Goal: Task Accomplishment & Management: Use online tool/utility

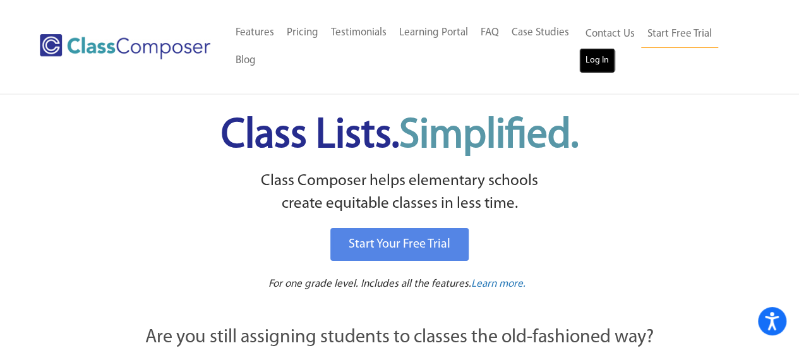
click at [595, 63] on link "Log In" at bounding box center [597, 60] width 36 height 25
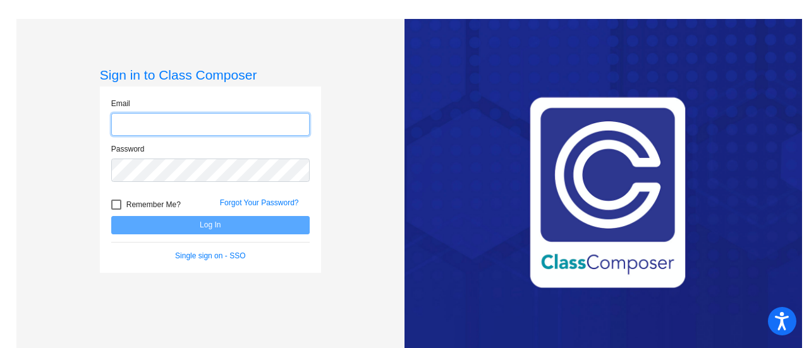
type input "[PERSON_NAME][EMAIL_ADDRESS][PERSON_NAME][DOMAIN_NAME]"
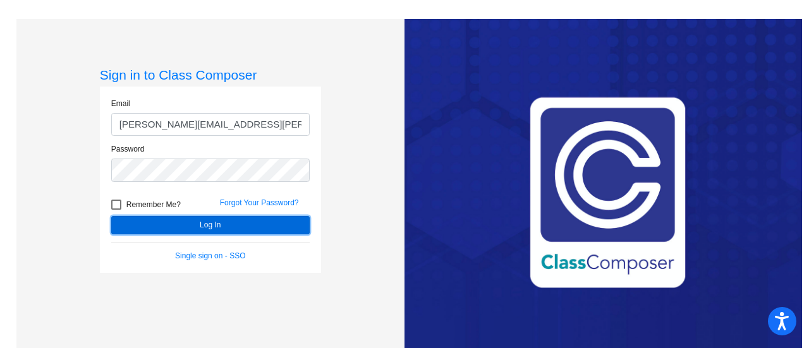
click at [174, 226] on button "Log In" at bounding box center [210, 225] width 198 height 18
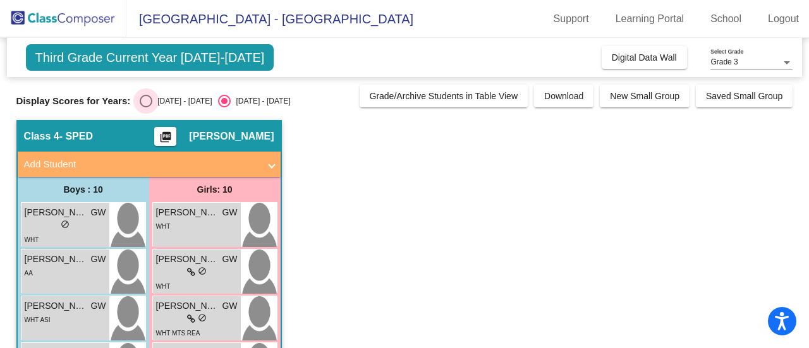
click at [145, 101] on div "Select an option" at bounding box center [146, 101] width 13 height 13
click at [145, 107] on input "[DATE] - [DATE]" at bounding box center [145, 107] width 1 height 1
radio input "true"
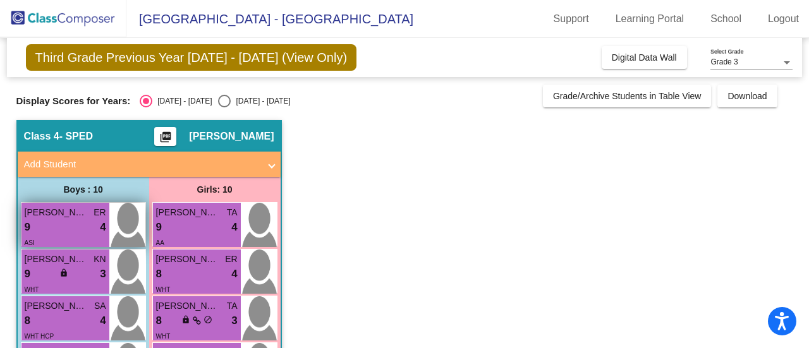
click at [75, 228] on div "9 lock do_not_disturb_alt 4" at bounding box center [66, 227] width 82 height 16
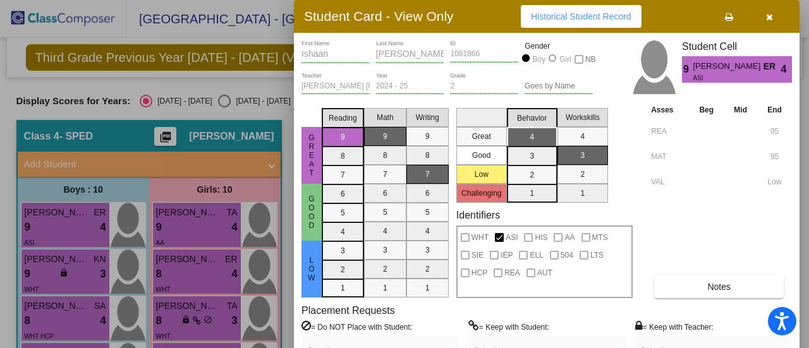
click at [47, 275] on div at bounding box center [404, 174] width 809 height 348
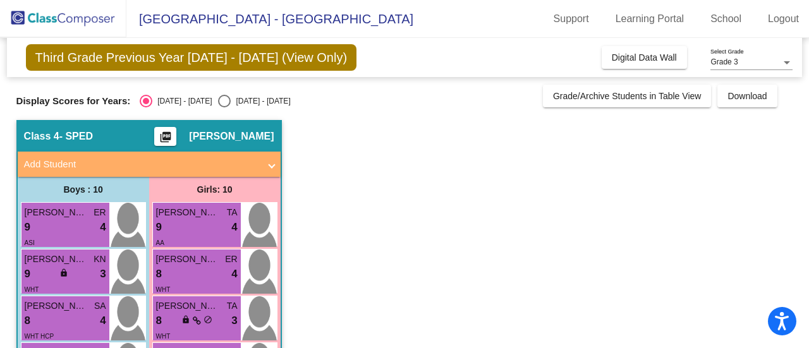
click at [47, 275] on div "9 lock do_not_disturb_alt 3" at bounding box center [66, 274] width 82 height 16
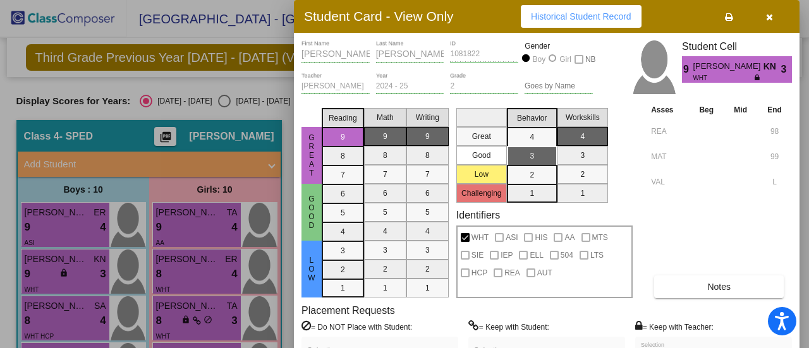
click at [45, 314] on div at bounding box center [404, 174] width 809 height 348
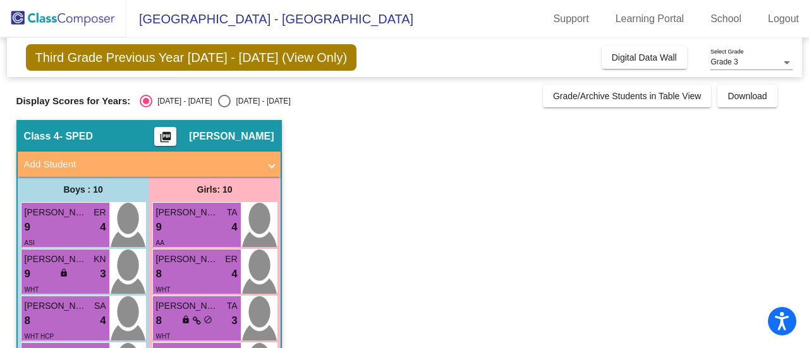
click at [45, 314] on div "8 lock do_not_disturb_alt 4" at bounding box center [66, 321] width 82 height 16
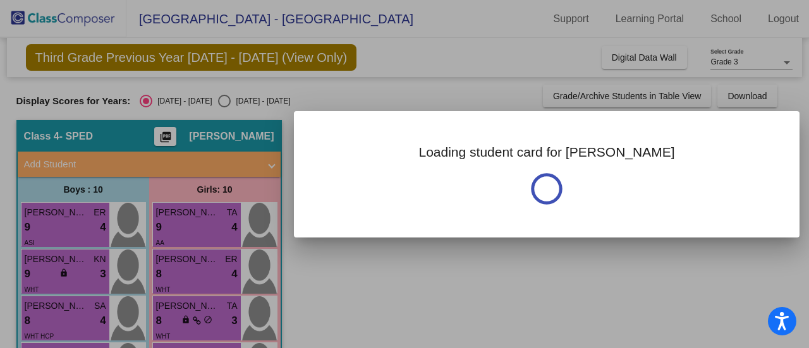
click at [45, 314] on div at bounding box center [404, 174] width 809 height 348
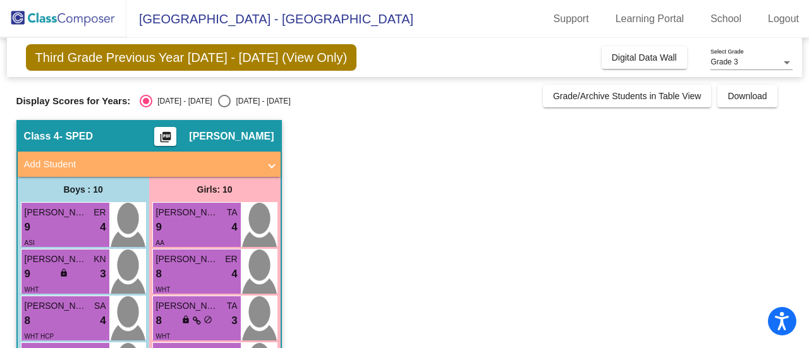
click at [45, 314] on div "8 lock do_not_disturb_alt 4" at bounding box center [66, 321] width 82 height 16
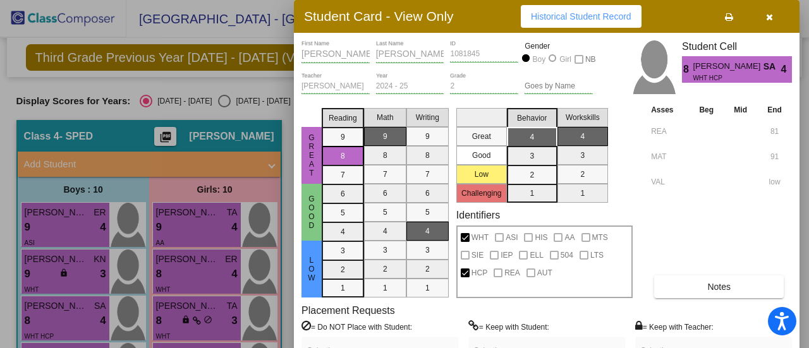
click at [190, 226] on div at bounding box center [404, 174] width 809 height 348
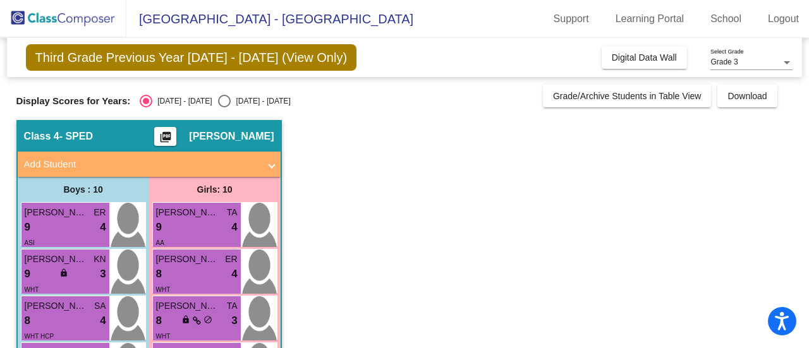
click at [190, 226] on div "9 lock do_not_disturb_alt 4" at bounding box center [197, 227] width 82 height 16
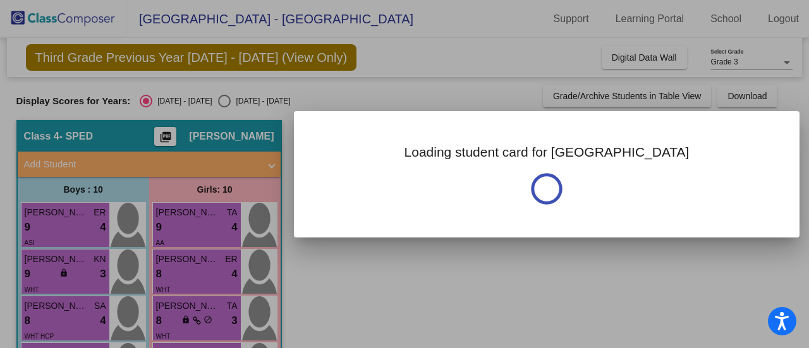
click at [190, 226] on div at bounding box center [404, 174] width 809 height 348
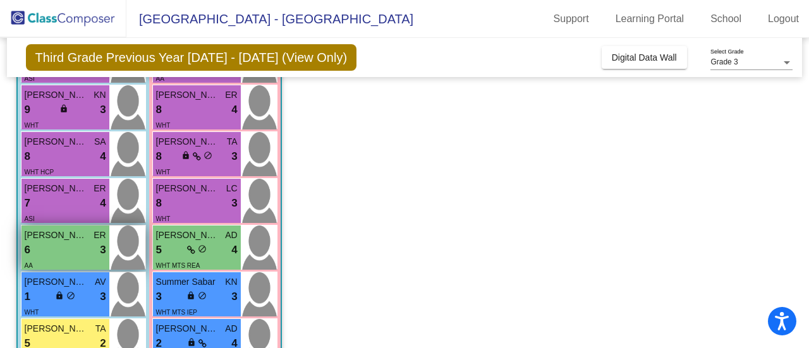
scroll to position [176, 0]
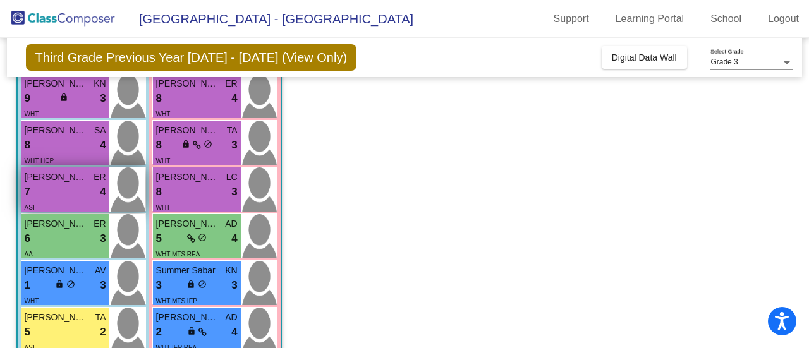
click at [51, 190] on div "7 lock do_not_disturb_alt 4" at bounding box center [66, 192] width 82 height 16
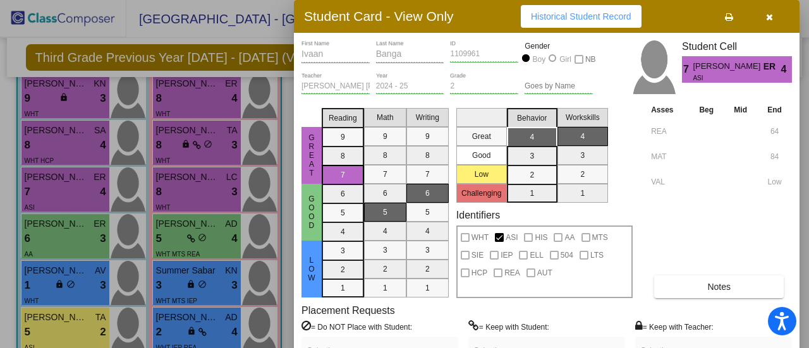
click at [70, 229] on div at bounding box center [404, 174] width 809 height 348
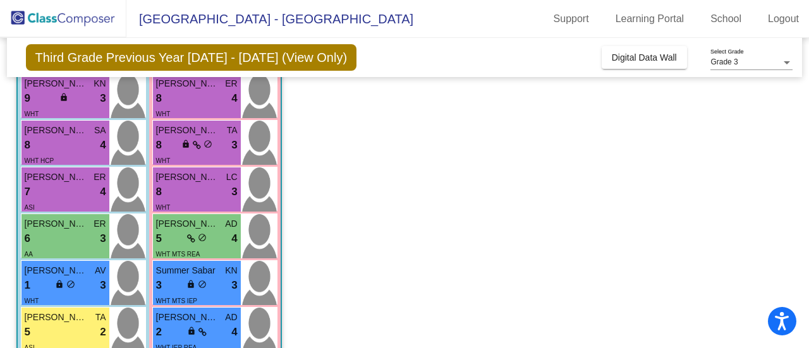
click at [70, 229] on span "[PERSON_NAME]" at bounding box center [56, 223] width 63 height 13
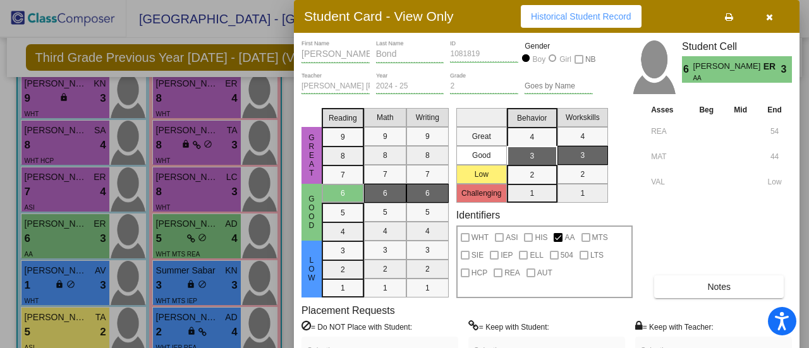
click at [53, 284] on div at bounding box center [404, 174] width 809 height 348
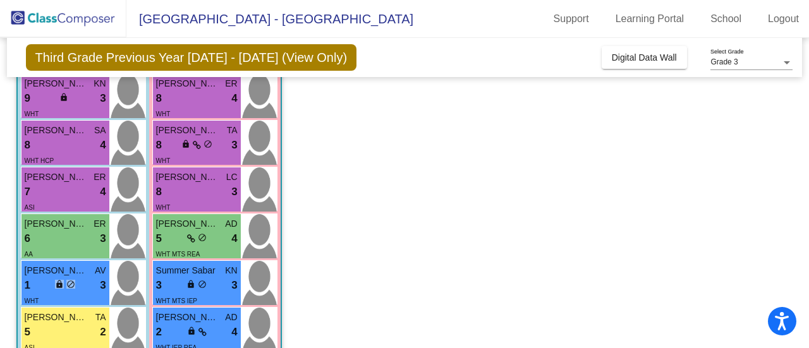
click at [53, 284] on div "1 lock do_not_disturb_alt 3" at bounding box center [66, 285] width 82 height 16
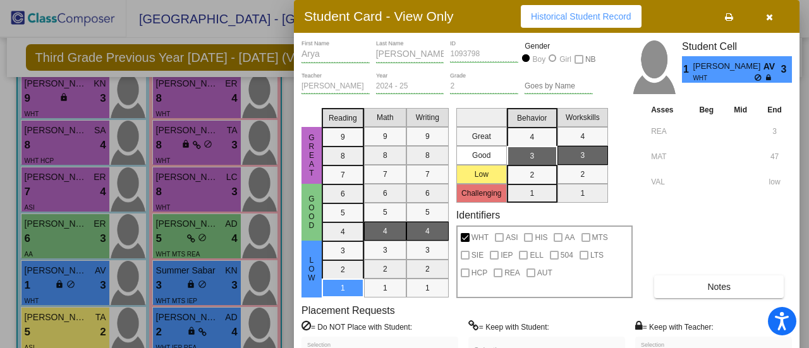
click at [61, 325] on div at bounding box center [404, 174] width 809 height 348
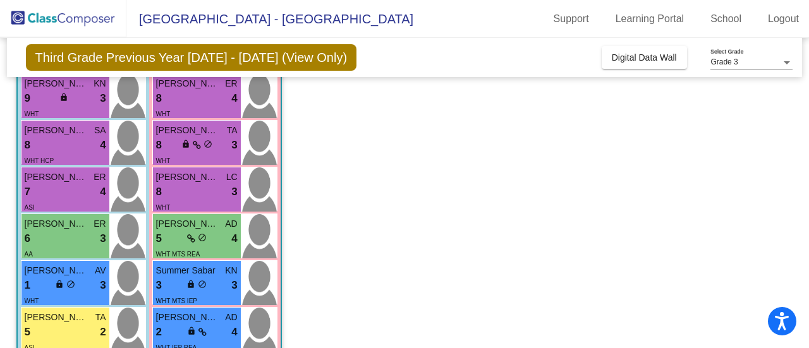
click at [61, 325] on div "5 lock do_not_disturb_alt 2" at bounding box center [66, 332] width 82 height 16
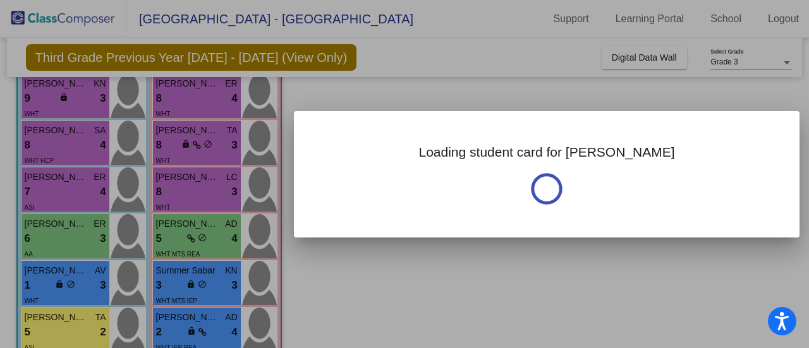
click at [61, 325] on div at bounding box center [404, 174] width 809 height 348
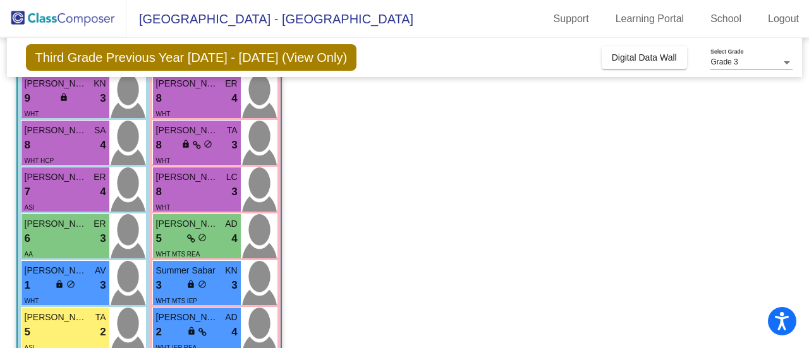
click at [61, 325] on div "5 lock do_not_disturb_alt 2" at bounding box center [66, 332] width 82 height 16
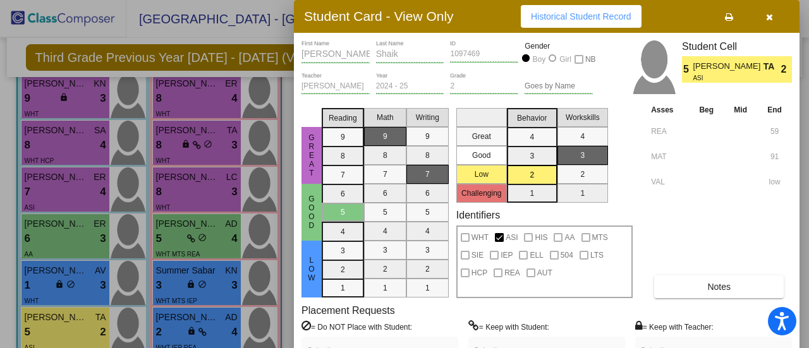
click at [209, 101] on div at bounding box center [404, 174] width 809 height 348
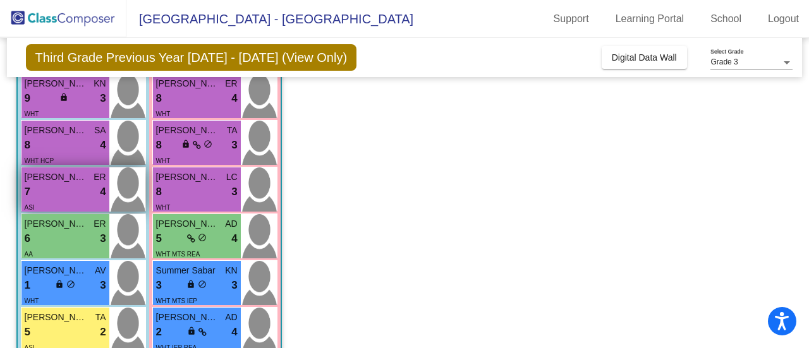
scroll to position [290, 0]
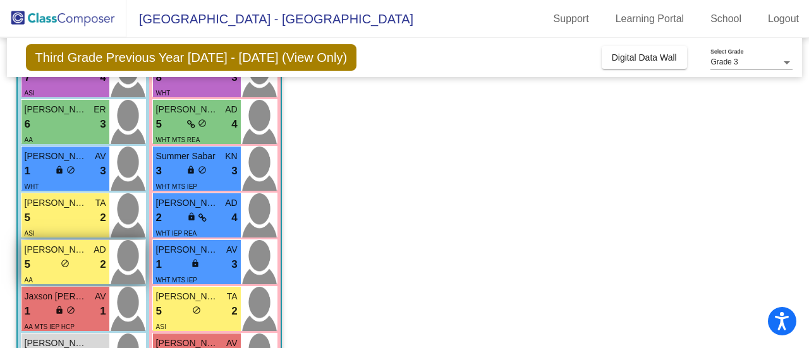
click at [57, 261] on div "5 lock do_not_disturb_alt 2" at bounding box center [66, 265] width 82 height 16
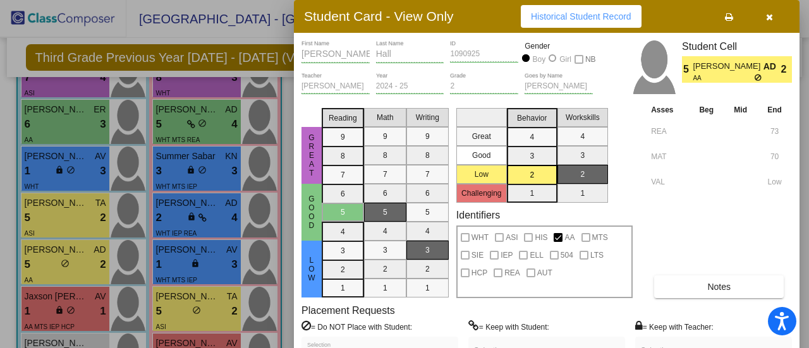
click at [50, 312] on div at bounding box center [404, 174] width 809 height 348
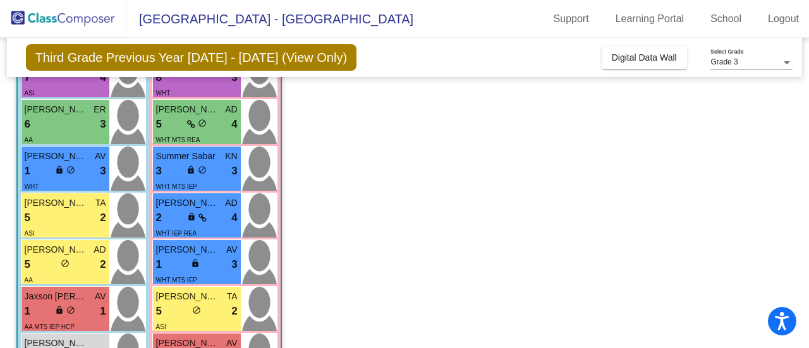
click at [50, 312] on div "1 lock do_not_disturb_alt 1" at bounding box center [66, 311] width 82 height 16
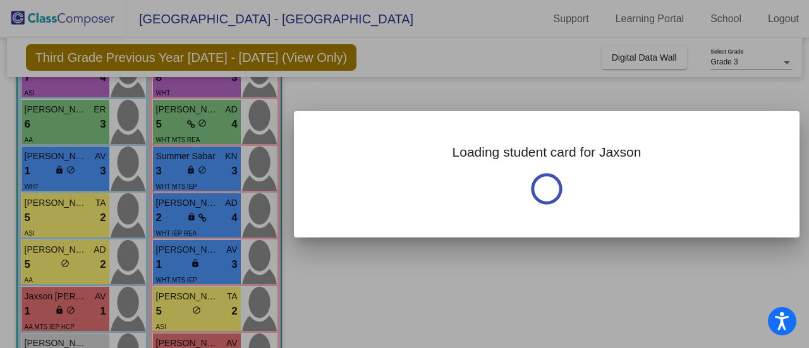
click at [50, 312] on div at bounding box center [404, 174] width 809 height 348
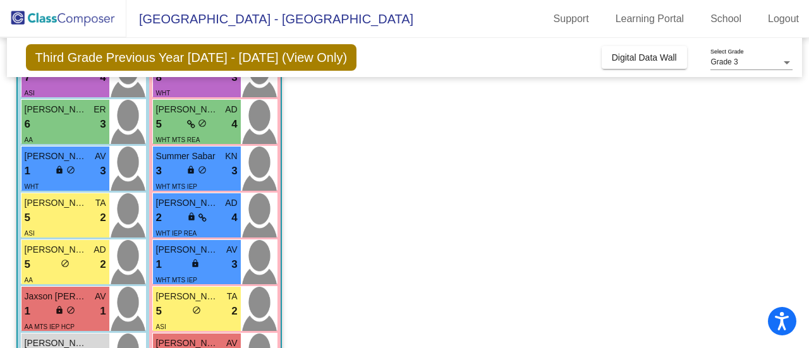
click at [50, 312] on div "1 lock do_not_disturb_alt 1" at bounding box center [66, 311] width 82 height 16
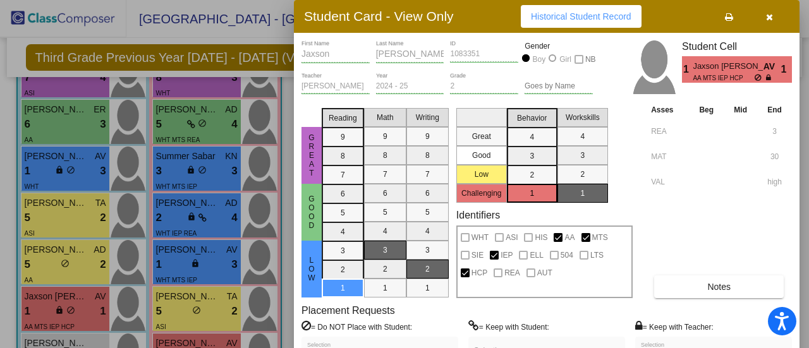
click at [185, 133] on div at bounding box center [404, 174] width 809 height 348
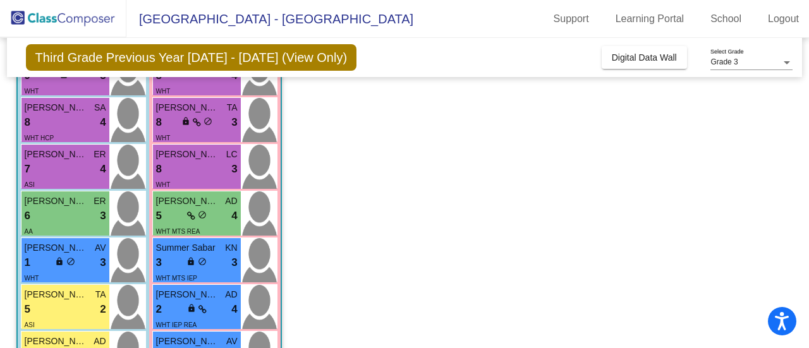
scroll to position [0, 0]
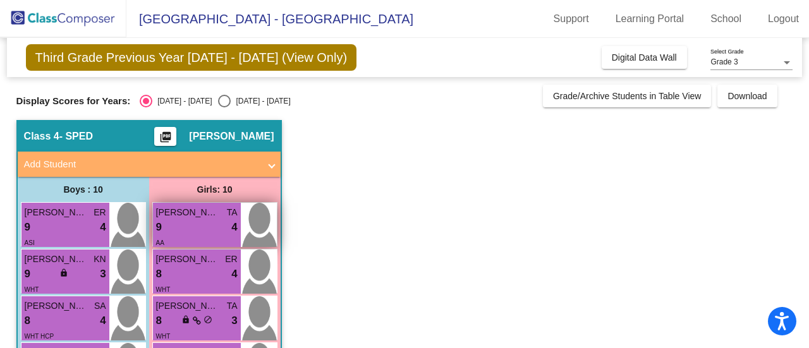
click at [171, 234] on div "9 lock do_not_disturb_alt 4" at bounding box center [197, 227] width 82 height 16
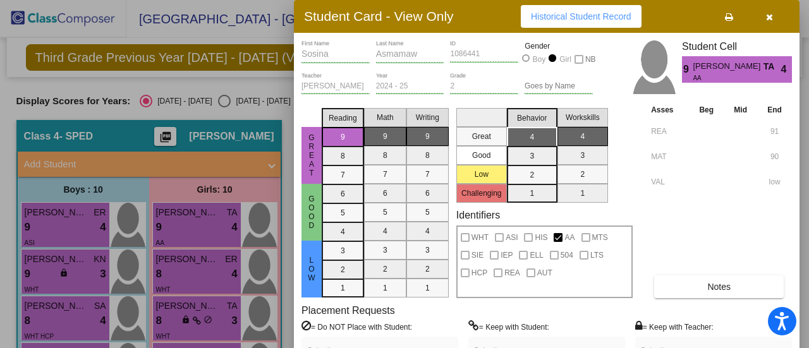
click at [178, 264] on div at bounding box center [404, 174] width 809 height 348
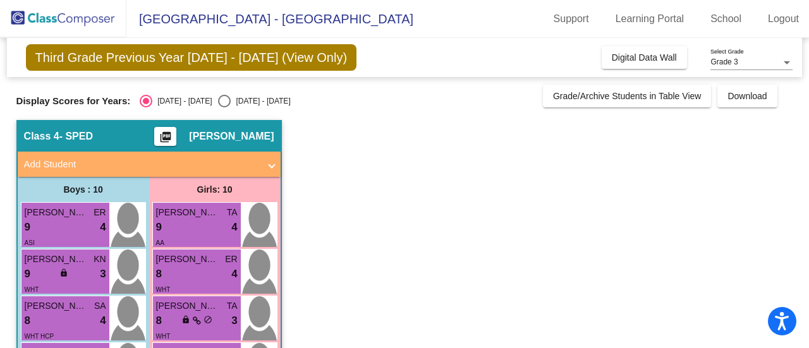
click at [178, 264] on span "[PERSON_NAME] [PERSON_NAME]" at bounding box center [187, 259] width 63 height 13
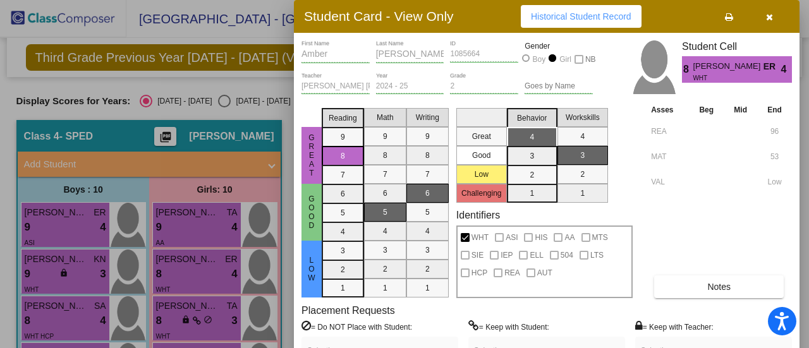
click at [179, 317] on div at bounding box center [404, 174] width 809 height 348
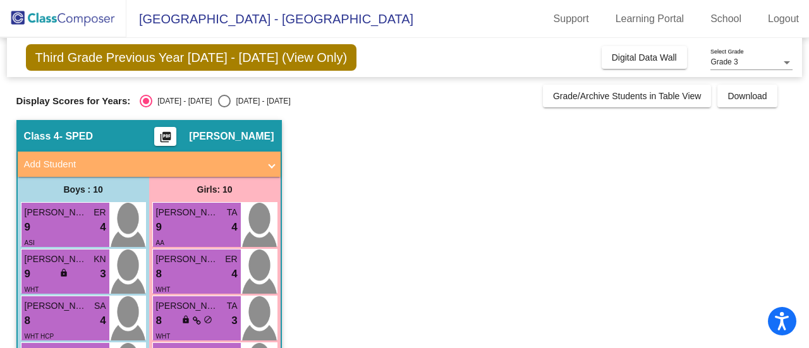
click at [179, 317] on div "8 lock do_not_disturb_alt 3" at bounding box center [197, 321] width 82 height 16
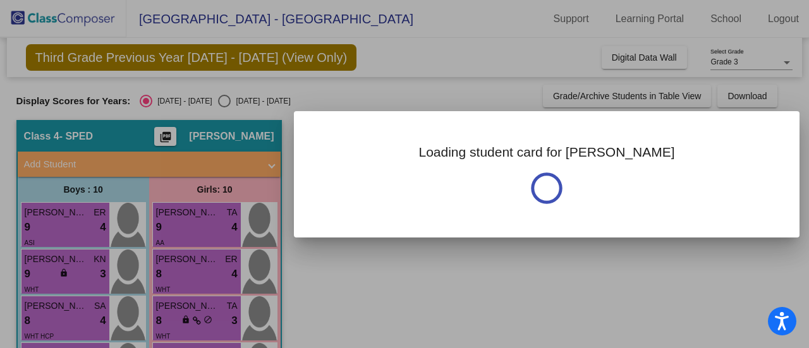
click at [179, 317] on div at bounding box center [404, 174] width 809 height 348
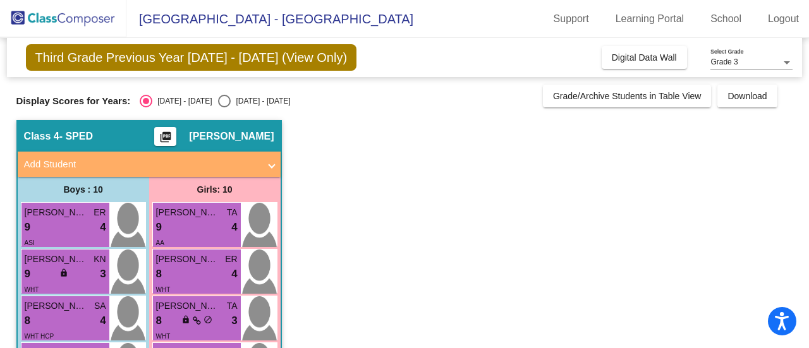
click at [179, 317] on div "8 lock do_not_disturb_alt 3" at bounding box center [197, 321] width 82 height 16
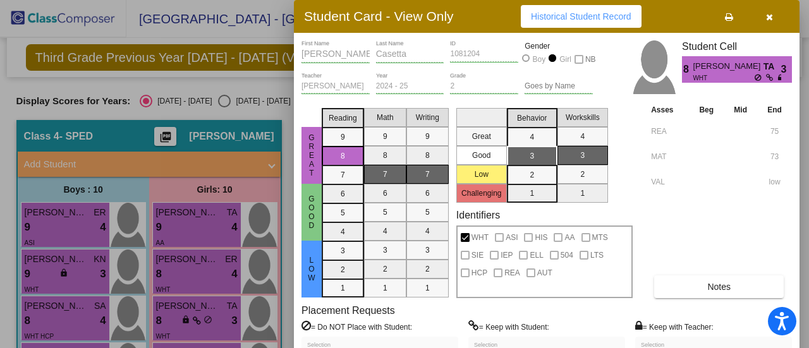
click at [193, 315] on div at bounding box center [404, 174] width 809 height 348
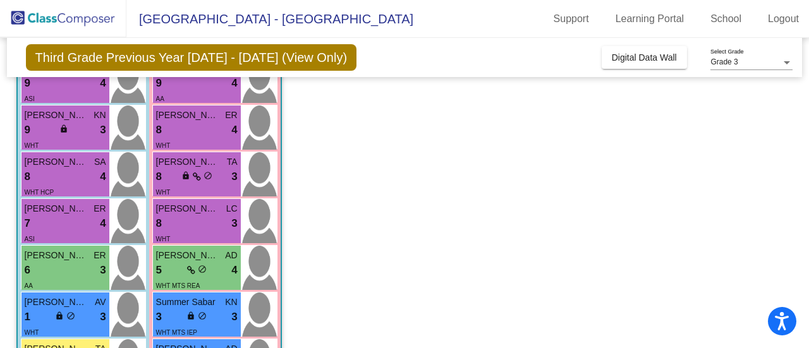
scroll to position [154, 0]
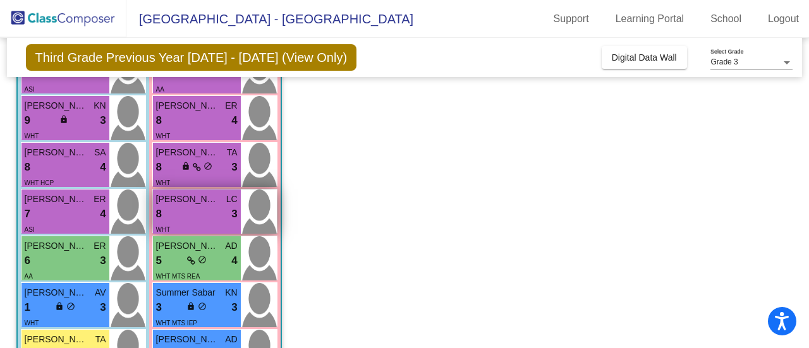
click at [196, 203] on span "[PERSON_NAME]" at bounding box center [187, 199] width 63 height 13
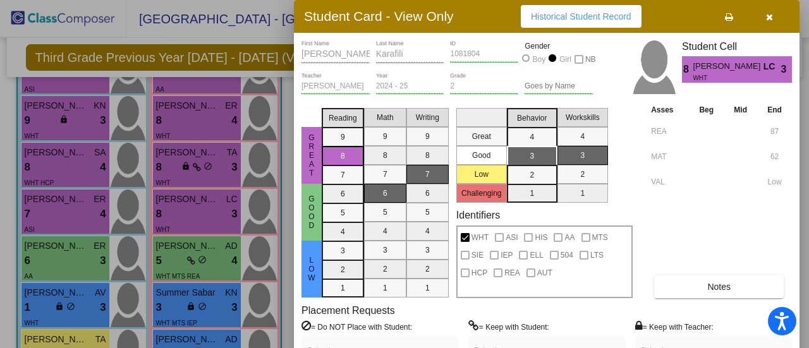
click at [199, 263] on div at bounding box center [404, 174] width 809 height 348
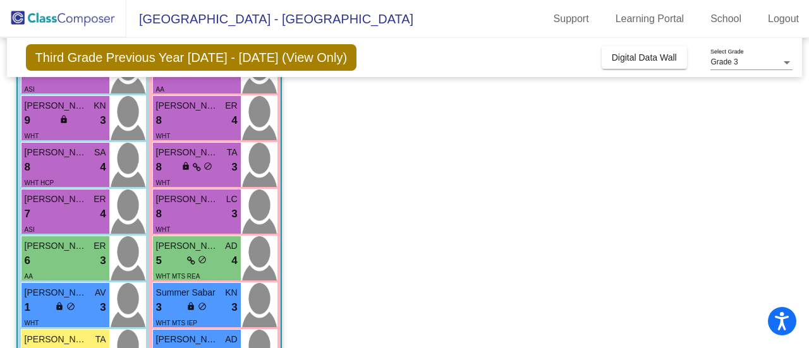
click at [199, 263] on span "do_not_disturb_alt" at bounding box center [202, 259] width 9 height 9
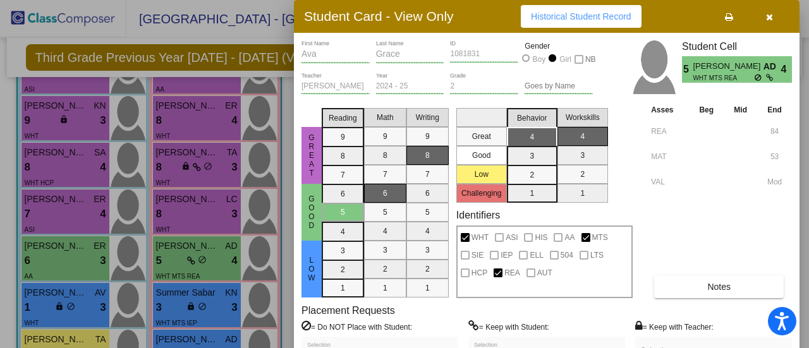
click at [182, 307] on div at bounding box center [404, 174] width 809 height 348
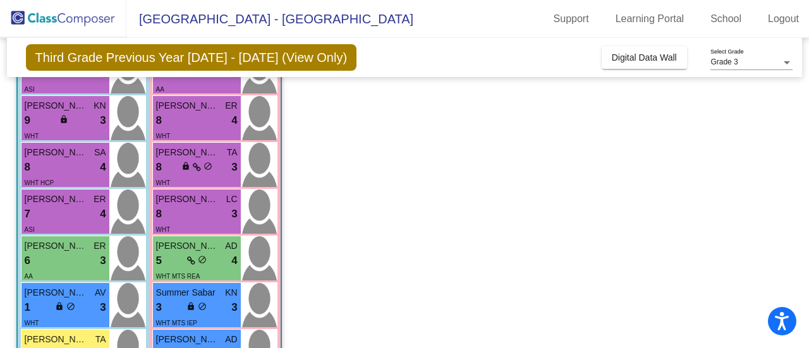
click at [182, 307] on div "3 lock do_not_disturb_alt 3" at bounding box center [197, 307] width 82 height 16
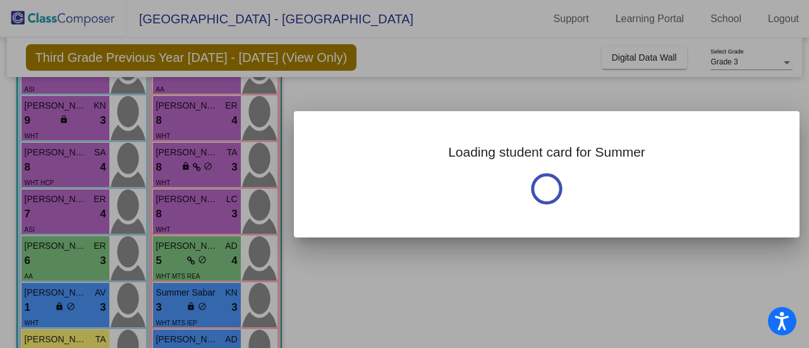
click at [182, 307] on div at bounding box center [404, 174] width 809 height 348
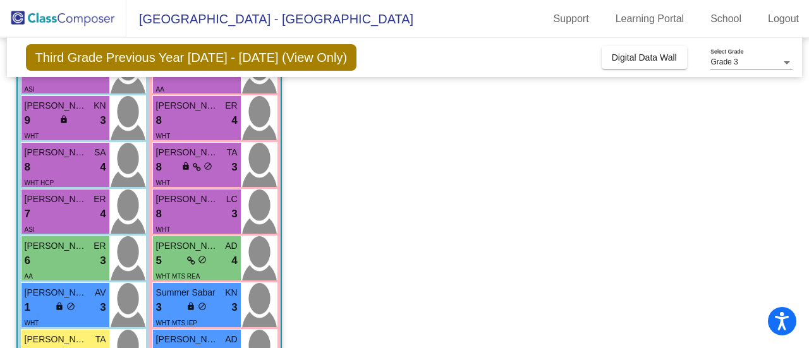
click at [182, 307] on div "3 lock do_not_disturb_alt 3" at bounding box center [197, 307] width 82 height 16
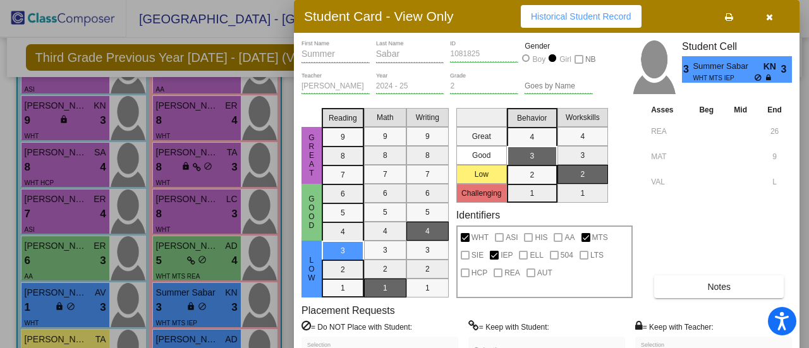
click at [184, 336] on div at bounding box center [404, 174] width 809 height 348
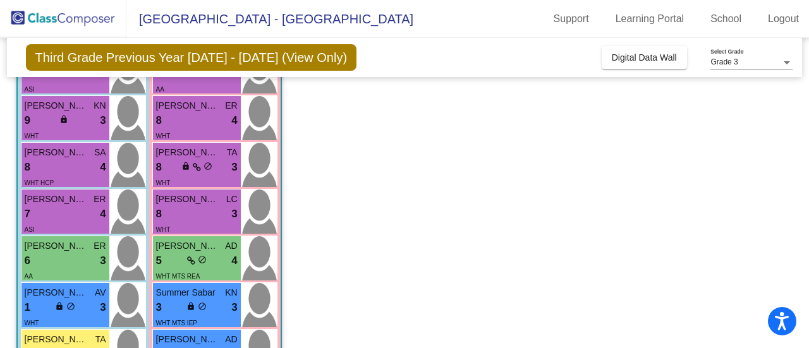
click at [184, 336] on span "[PERSON_NAME]" at bounding box center [187, 339] width 63 height 13
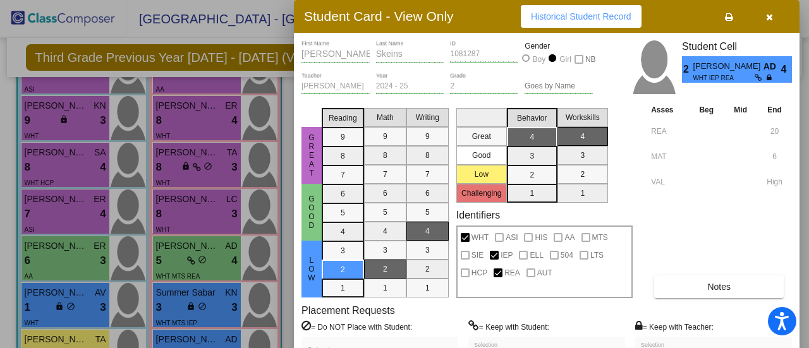
click at [226, 245] on div at bounding box center [404, 174] width 809 height 348
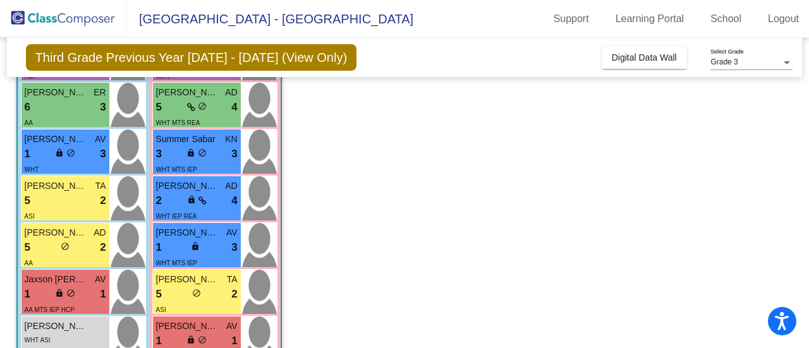
scroll to position [308, 0]
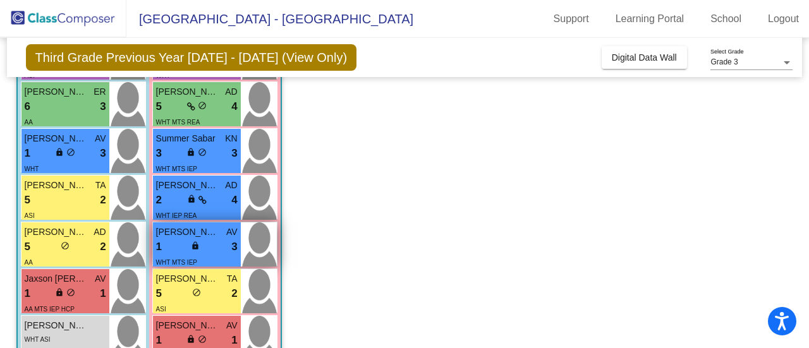
click at [184, 234] on span "[PERSON_NAME]" at bounding box center [187, 232] width 63 height 13
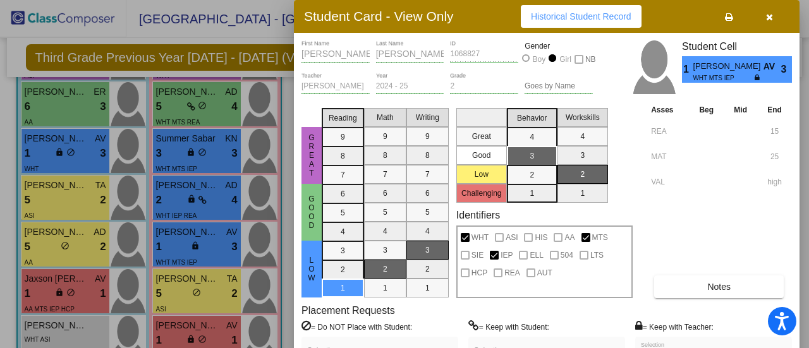
click at [167, 293] on div at bounding box center [404, 174] width 809 height 348
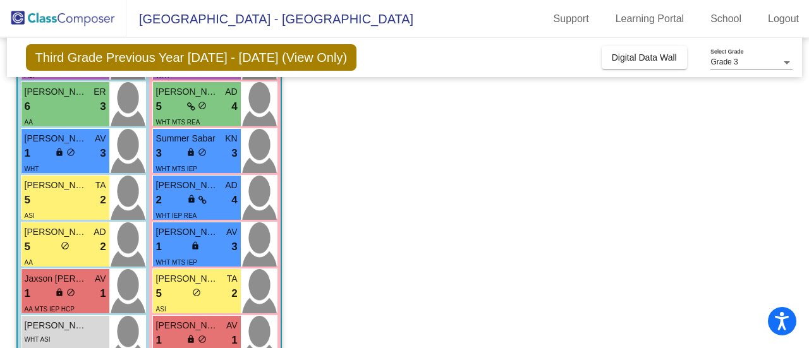
click at [167, 293] on div "5 lock do_not_disturb_alt 2" at bounding box center [197, 294] width 82 height 16
